Goal: Navigation & Orientation: Find specific page/section

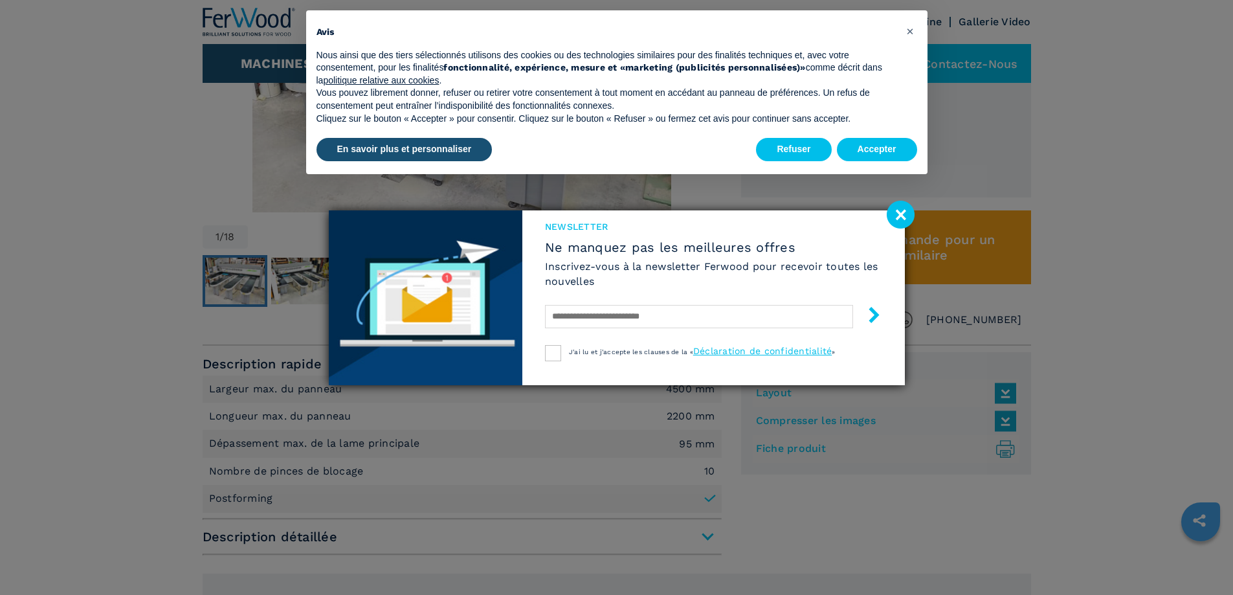
scroll to position [712, 0]
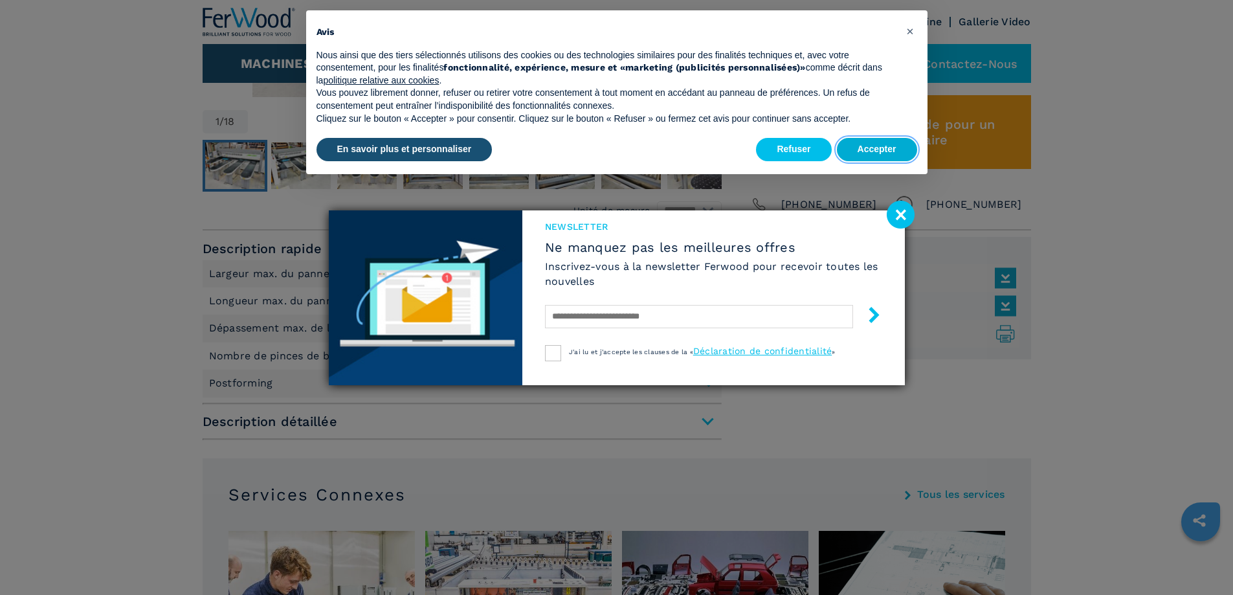
click at [865, 148] on button "Accepter" at bounding box center [877, 149] width 80 height 23
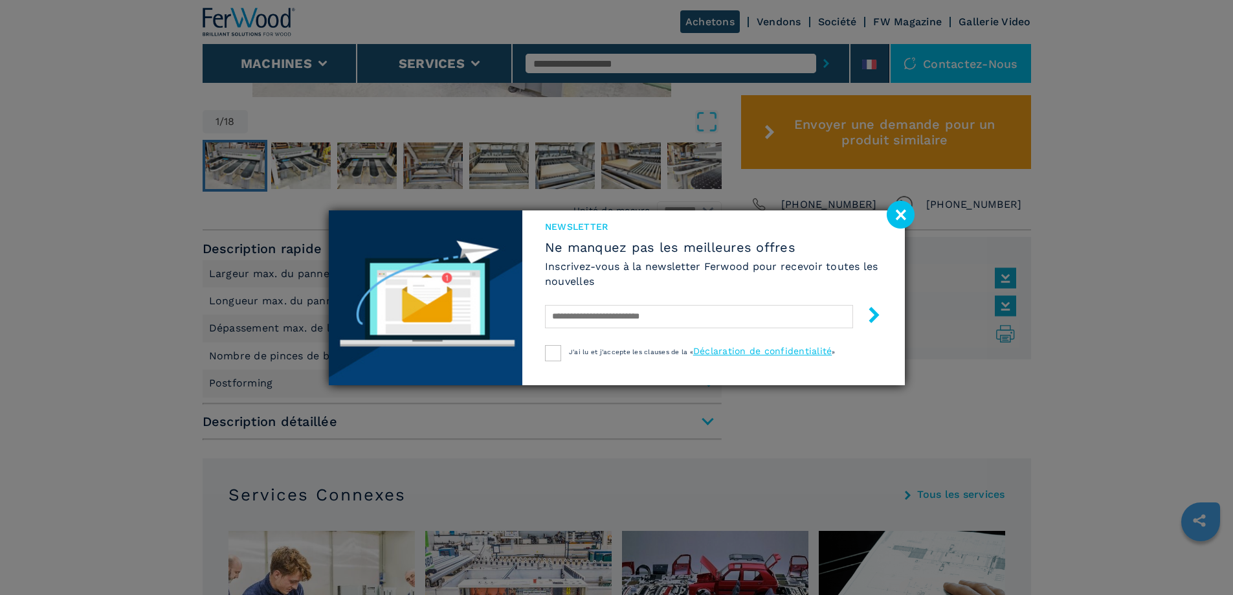
click at [902, 210] on image at bounding box center [901, 215] width 28 height 28
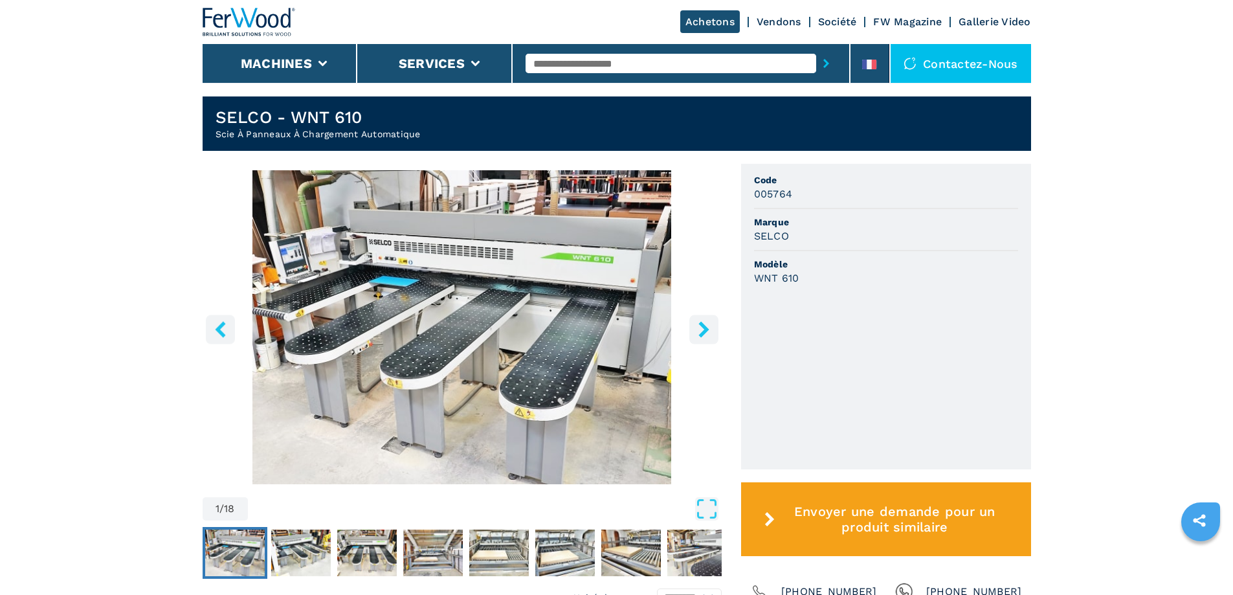
scroll to position [388, 0]
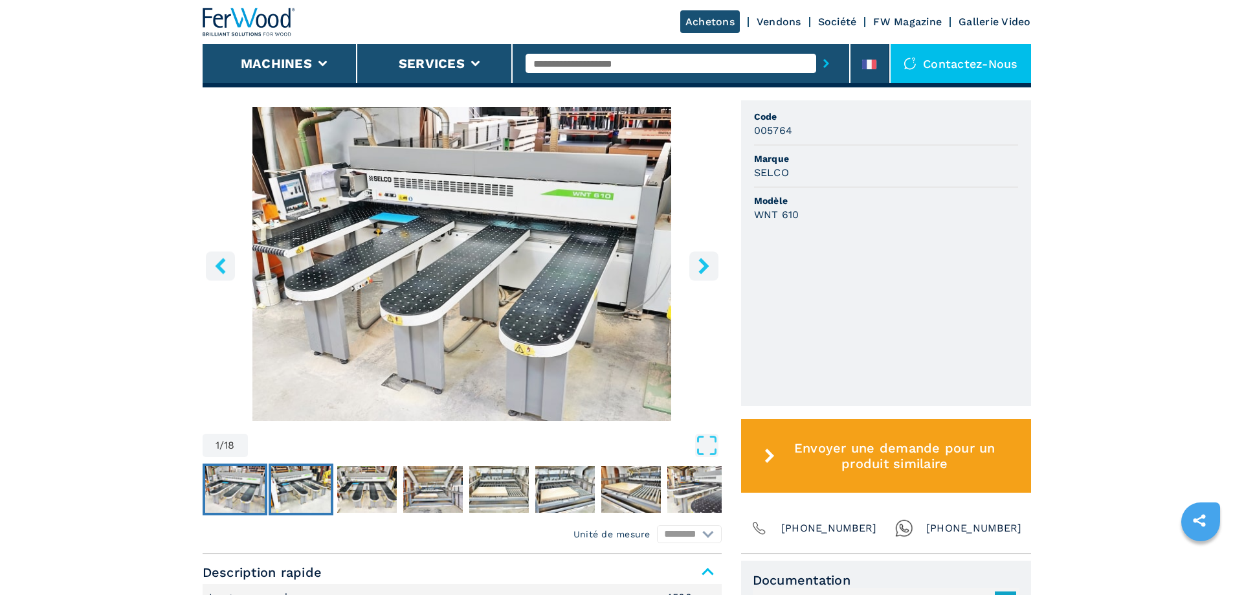
click at [310, 497] on img "Go to Slide 2" at bounding box center [301, 489] width 60 height 47
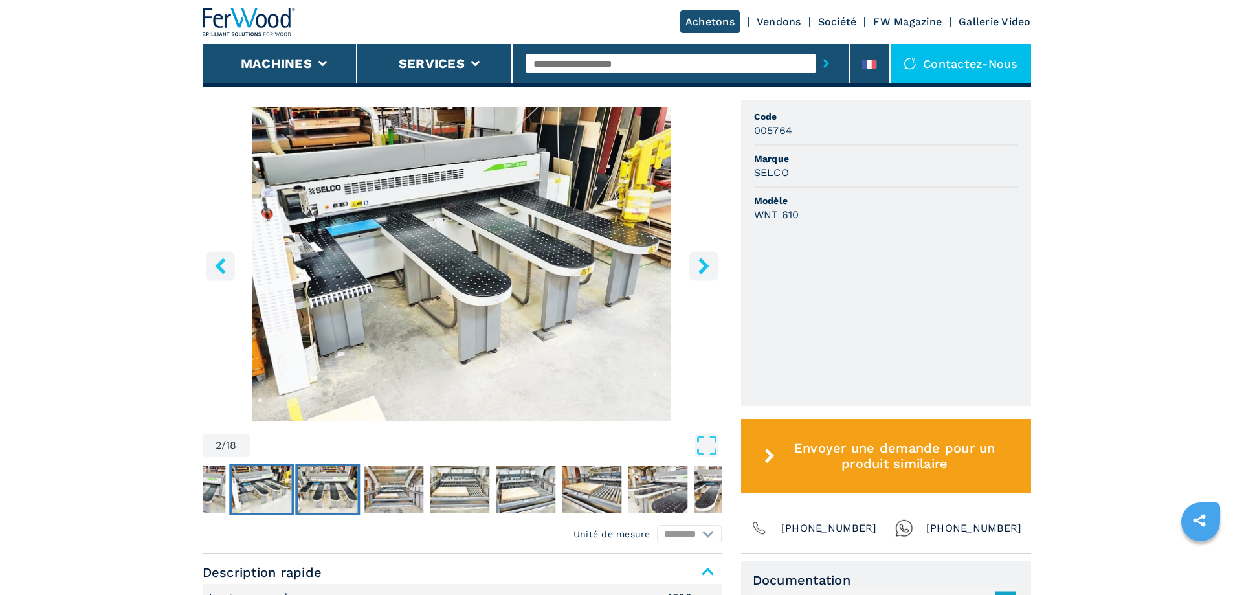
click at [342, 490] on img "Go to Slide 3" at bounding box center [328, 489] width 60 height 47
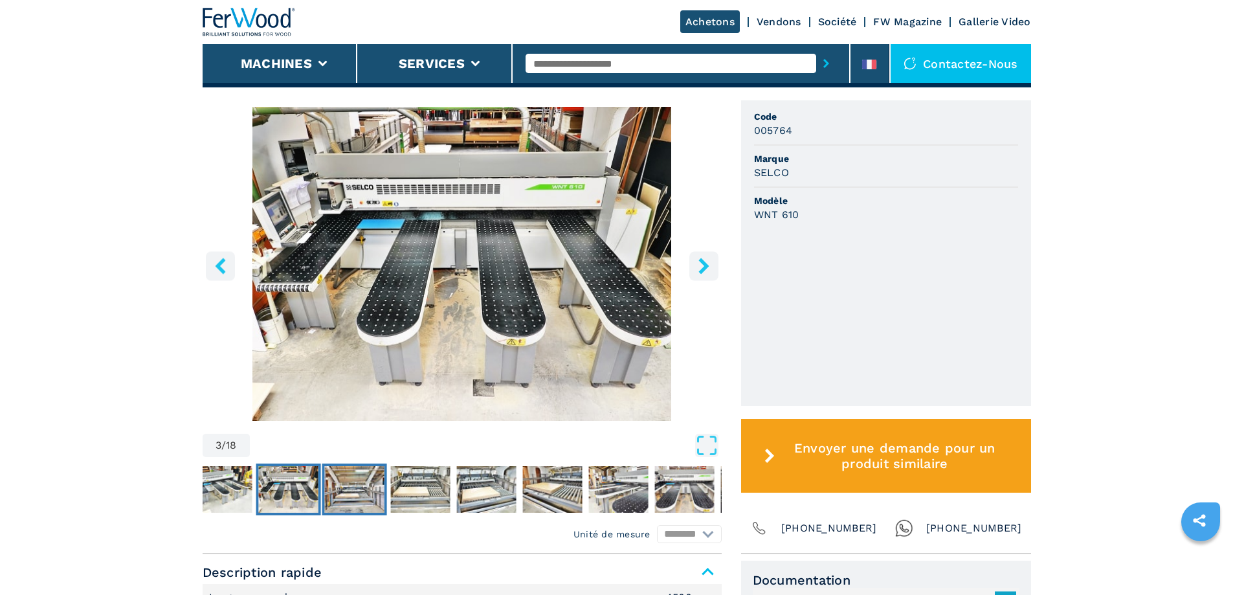
click at [342, 490] on img "Go to Slide 4" at bounding box center [354, 489] width 60 height 47
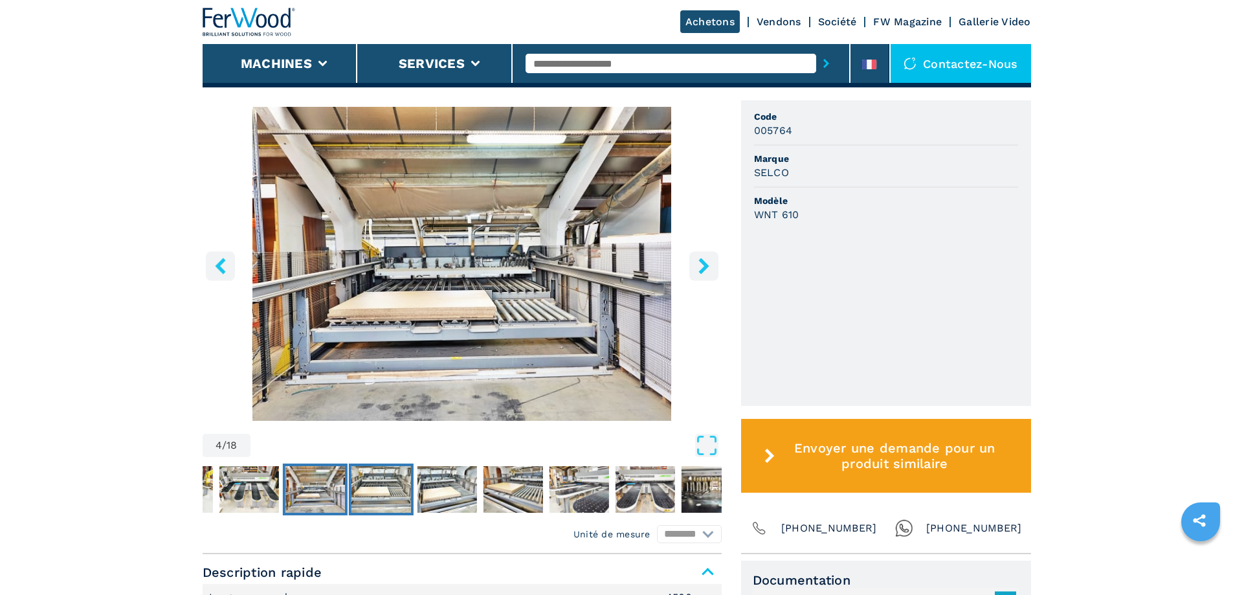
click at [388, 496] on img "Go to Slide 5" at bounding box center [381, 489] width 60 height 47
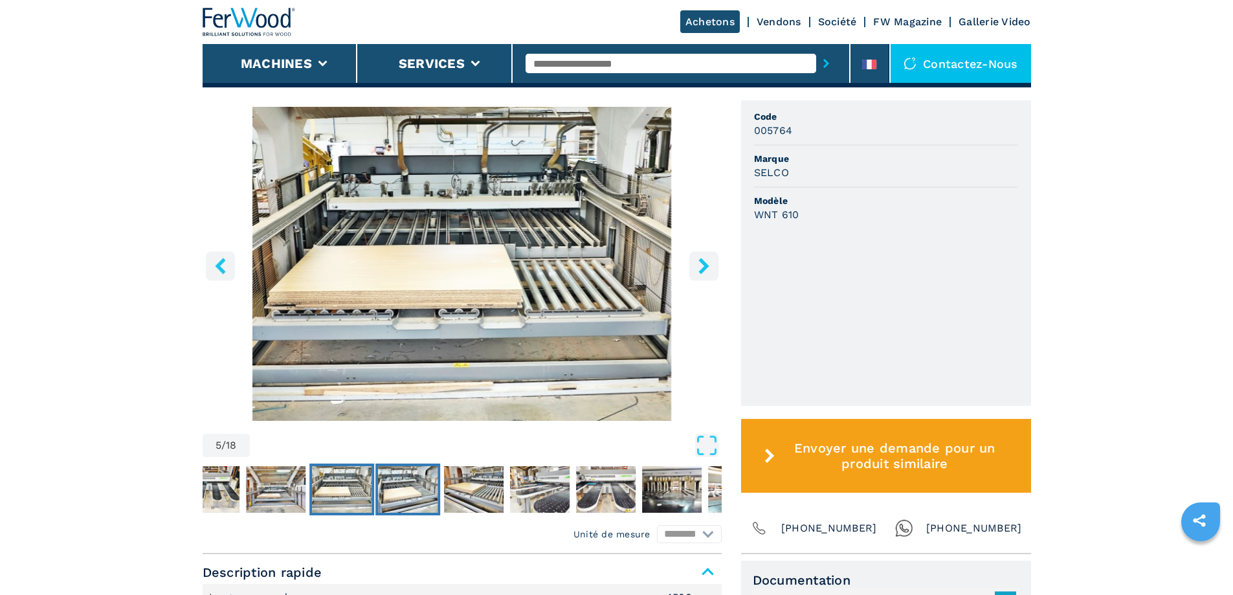
click at [388, 496] on img "Go to Slide 6" at bounding box center [408, 489] width 60 height 47
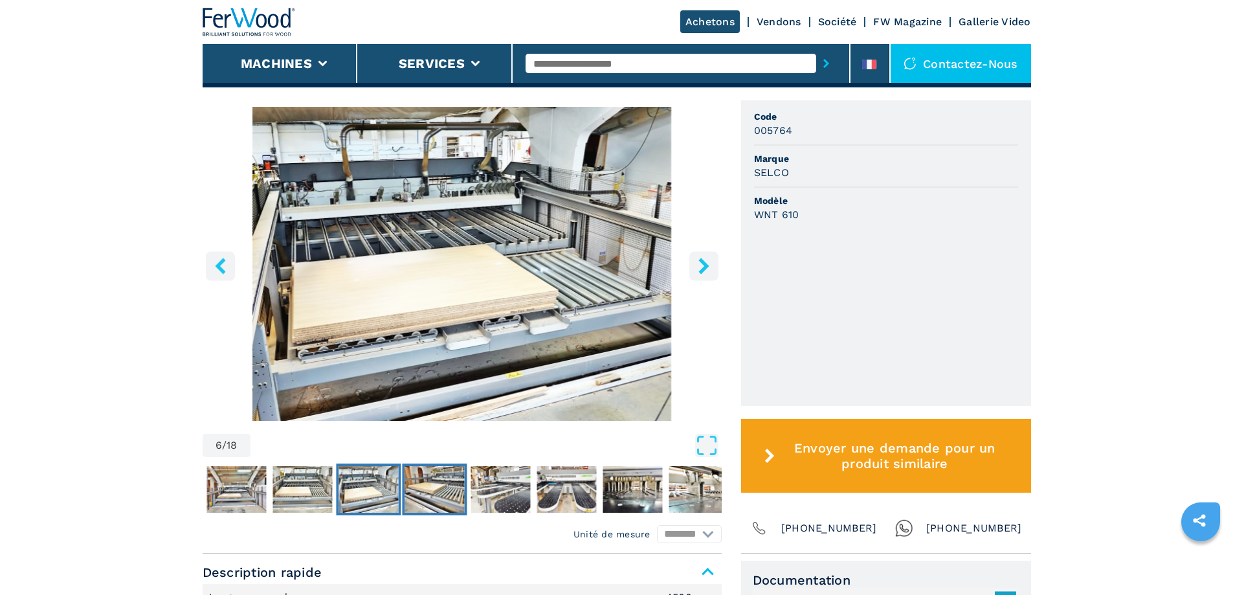
click at [420, 496] on img "Go to Slide 7" at bounding box center [435, 489] width 60 height 47
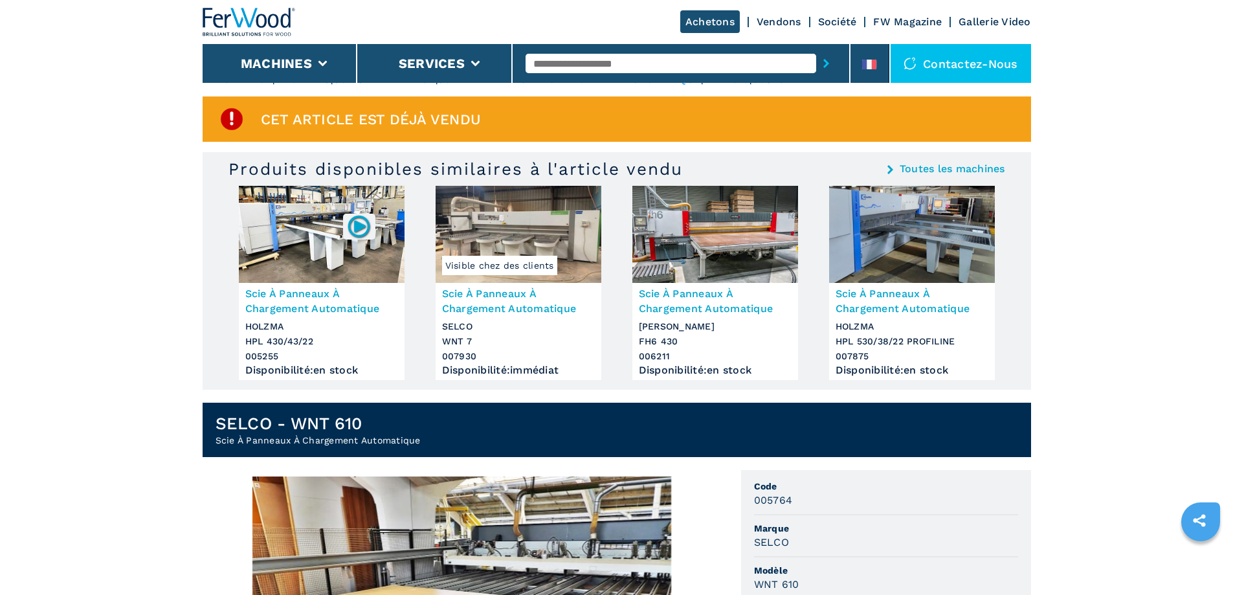
scroll to position [0, 0]
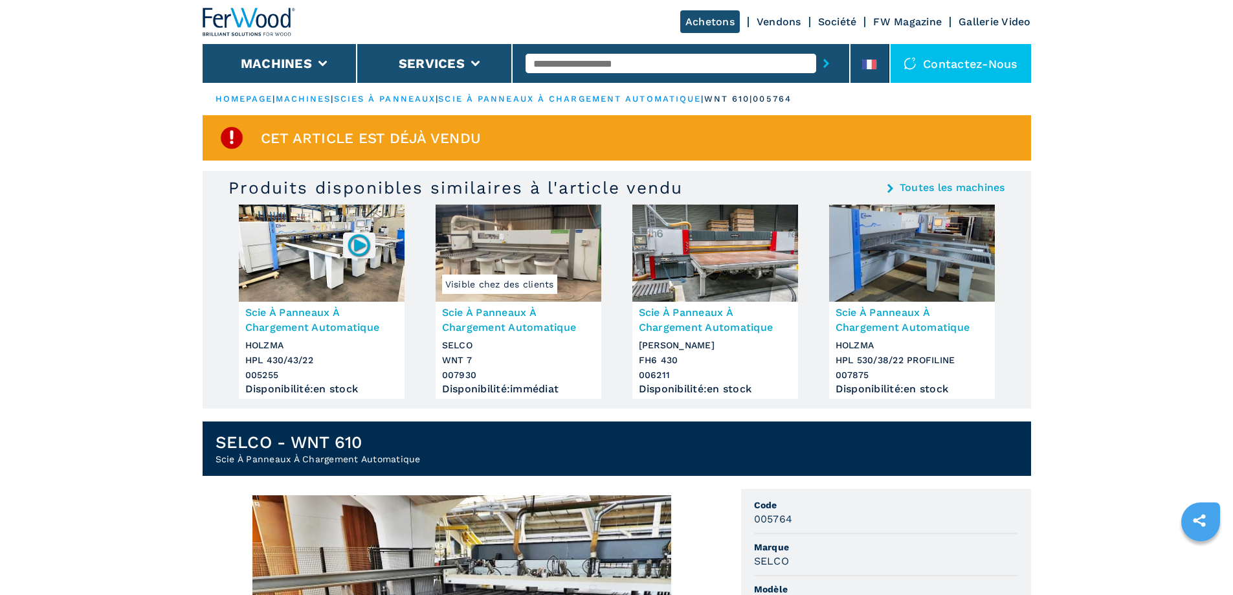
click at [562, 97] on link "scie à panneaux à chargement automatique" at bounding box center [569, 99] width 263 height 10
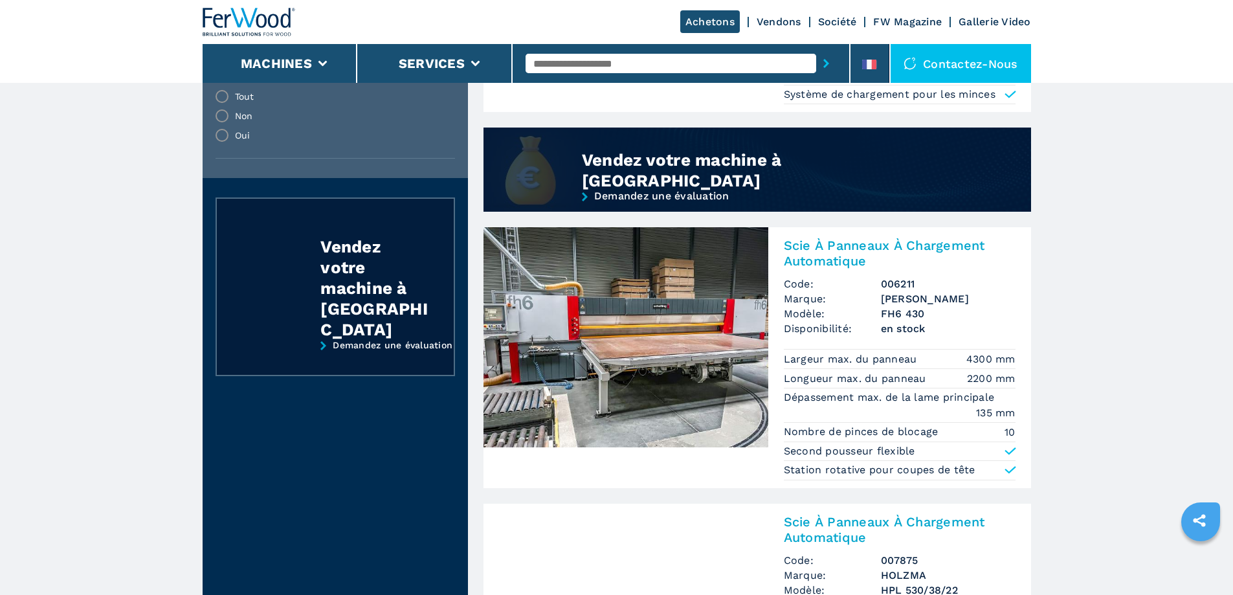
scroll to position [1100, 0]
